Goal: Find specific page/section: Find specific page/section

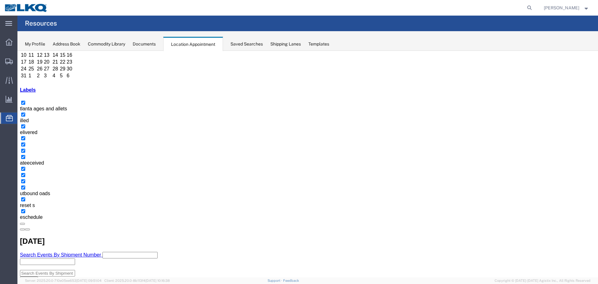
scroll to position [95, 0]
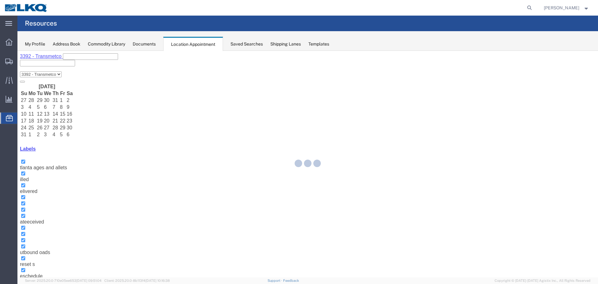
select select "28018"
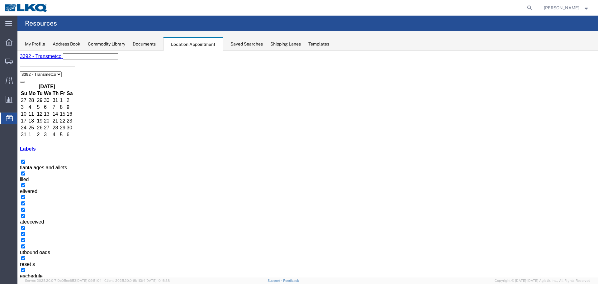
drag, startPoint x: 267, startPoint y: 236, endPoint x: 263, endPoint y: 232, distance: 4.9
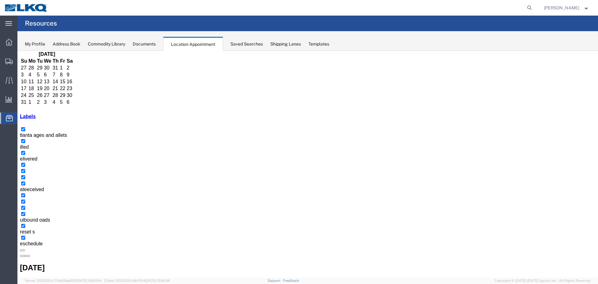
scroll to position [60, 0]
